Goal: Information Seeking & Learning: Check status

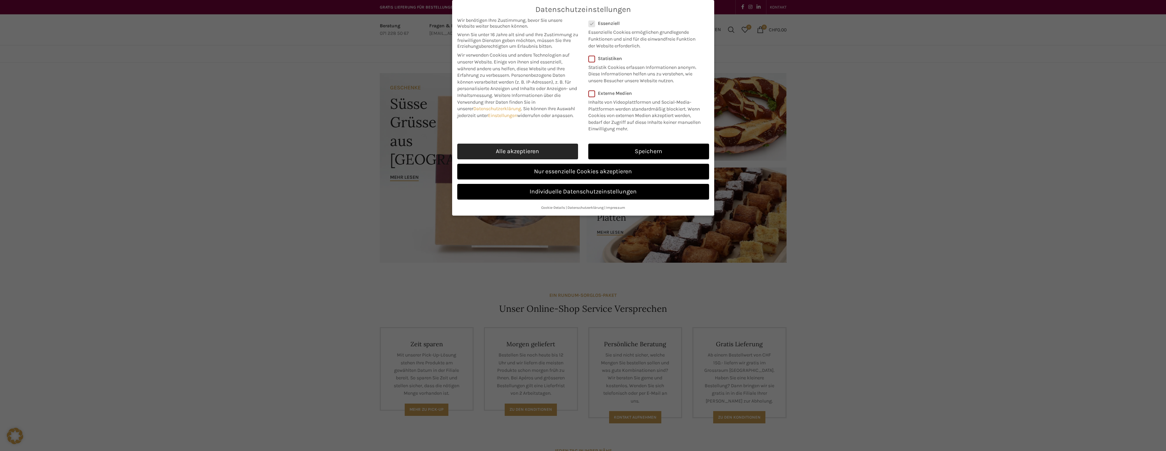
click at [507, 148] on link "Alle akzeptieren" at bounding box center [517, 152] width 121 height 16
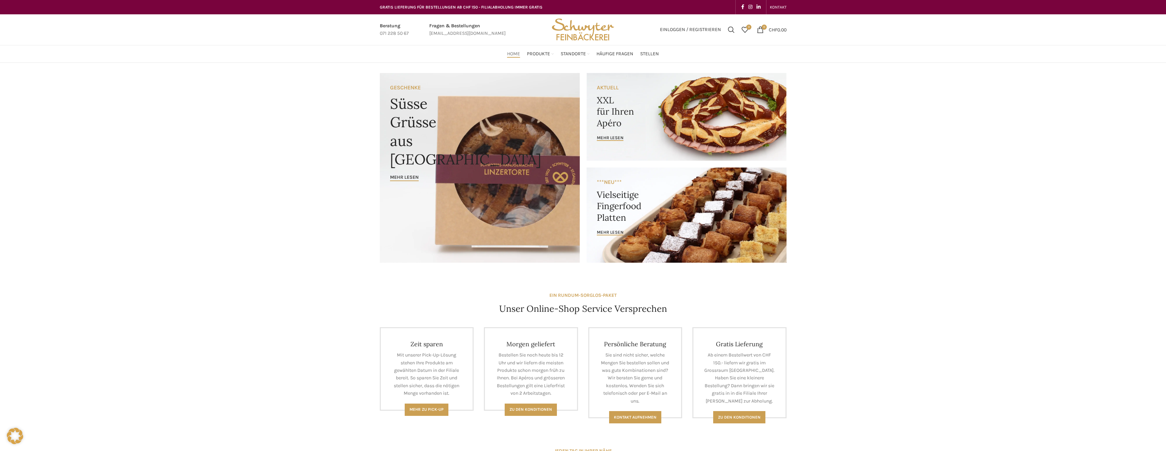
checkbox input "true"
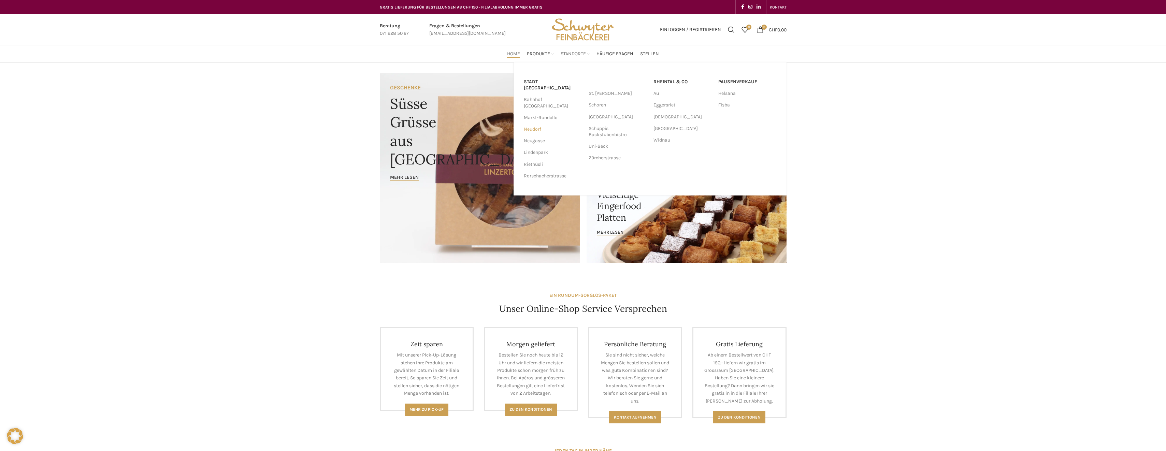
click at [535, 124] on link "Neudorf" at bounding box center [553, 130] width 58 height 12
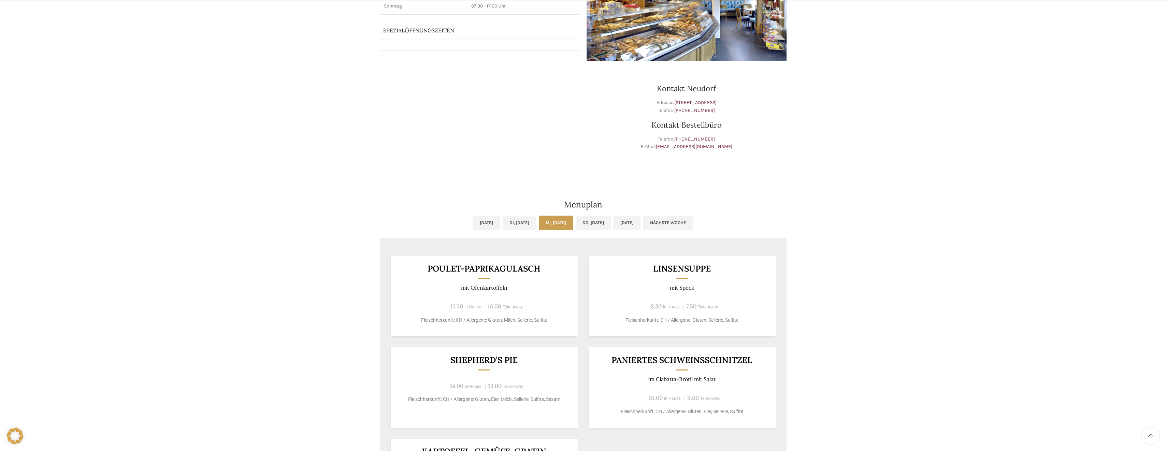
scroll to position [171, 0]
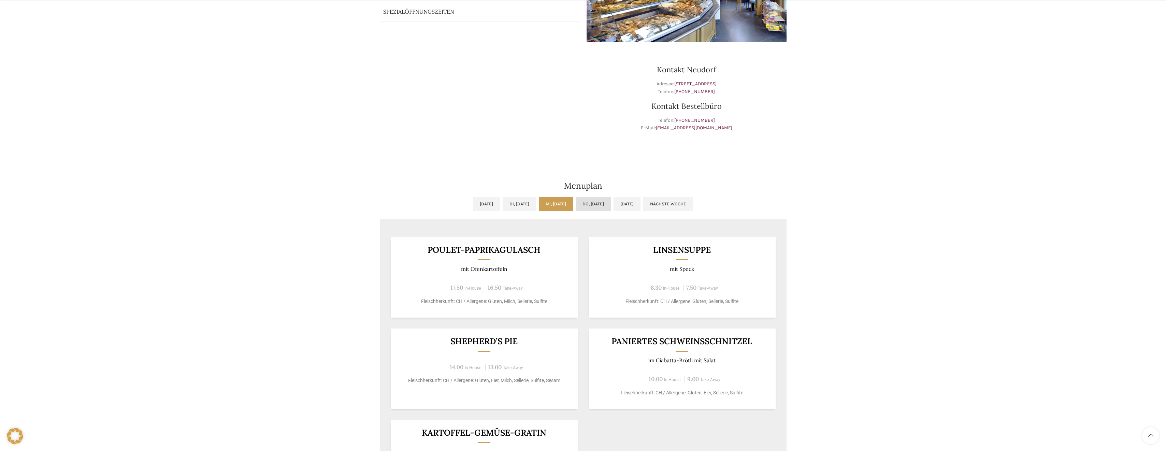
click at [596, 200] on link "Do, 25.09.2025" at bounding box center [593, 204] width 35 height 14
click at [544, 201] on link "Mi, 24.09.2025" at bounding box center [556, 204] width 34 height 14
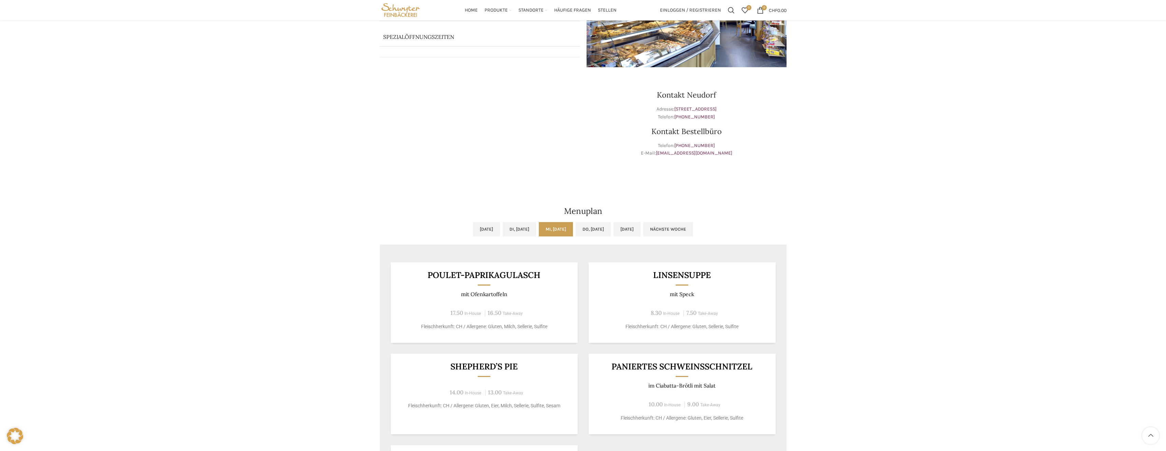
scroll to position [136, 0]
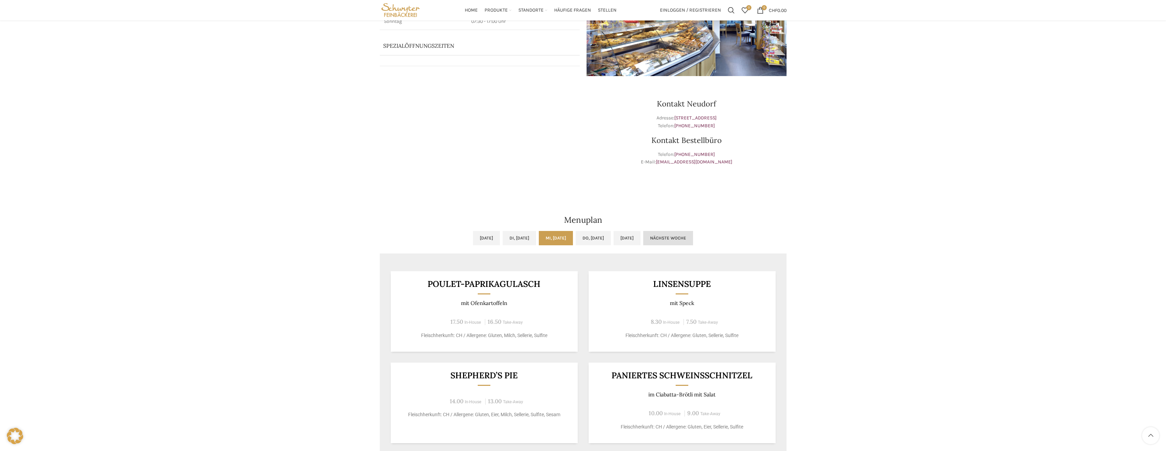
click at [693, 237] on link "Nächste Woche" at bounding box center [668, 238] width 50 height 14
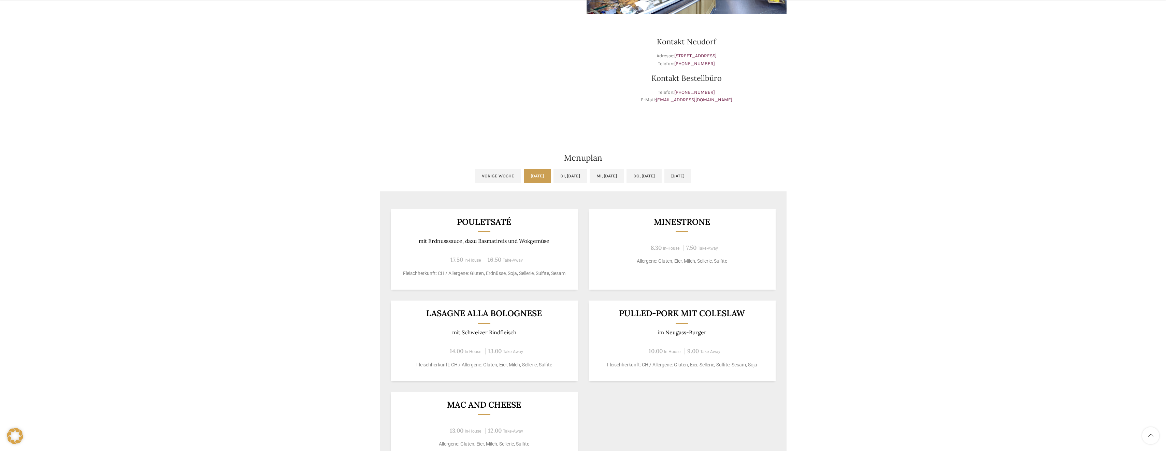
scroll to position [205, 0]
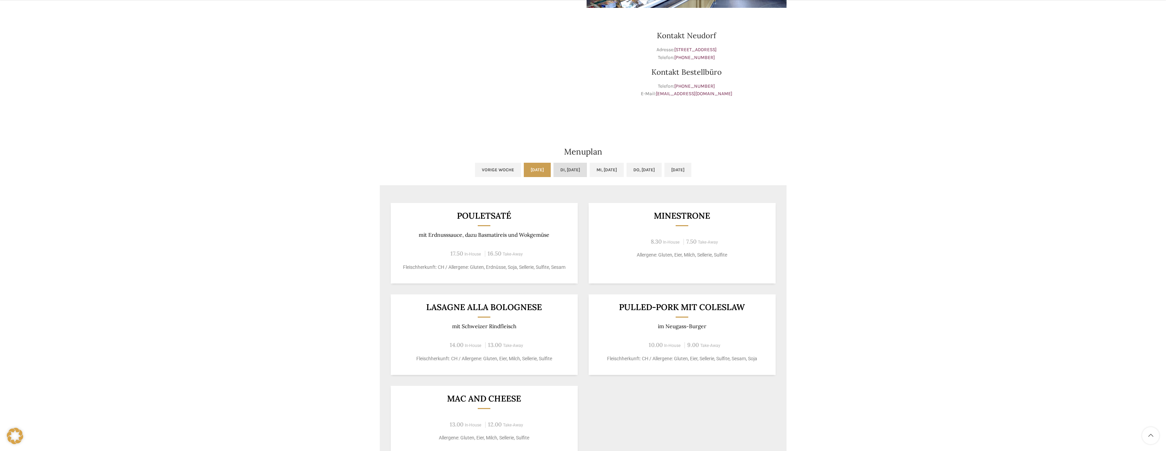
click at [553, 169] on link "Di, 30.09.2025" at bounding box center [569, 170] width 33 height 14
click at [606, 172] on link "Mi, 01.10.2025" at bounding box center [607, 170] width 34 height 14
click at [658, 172] on link "Do, 02.10.2025" at bounding box center [643, 170] width 35 height 14
